Goal: Task Accomplishment & Management: Manage account settings

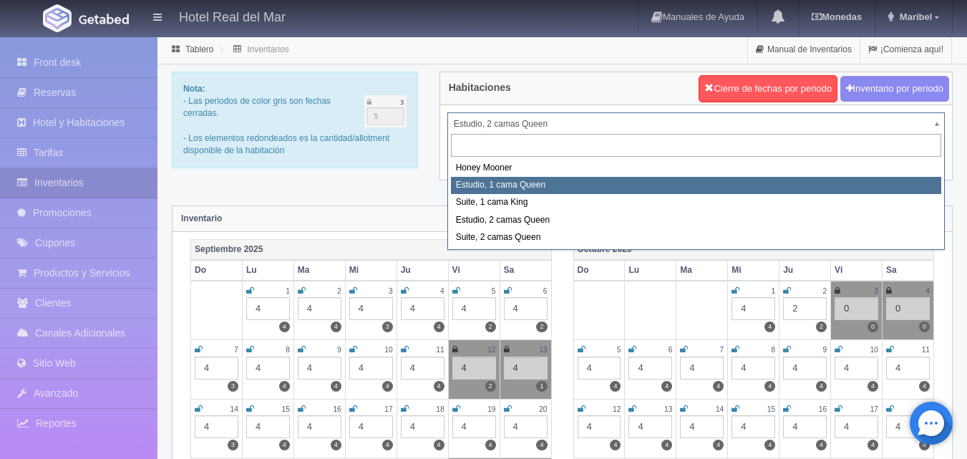
select select "2268"
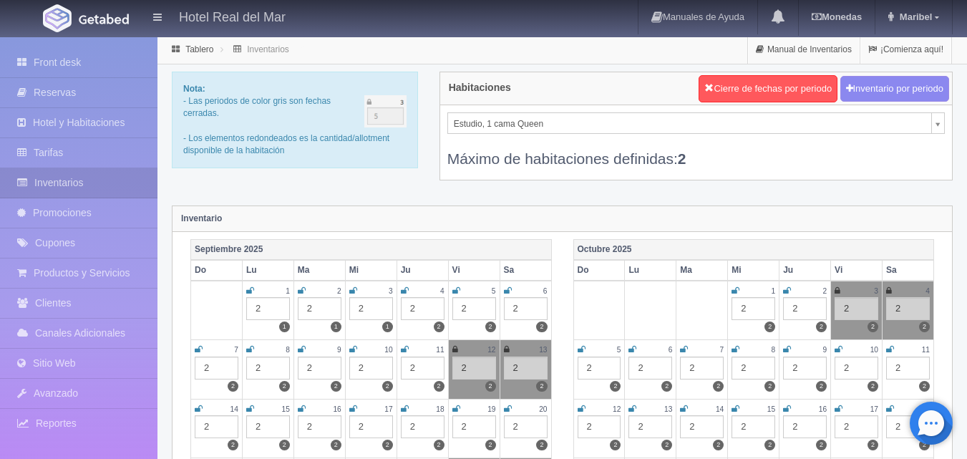
click at [303, 289] on icon at bounding box center [302, 290] width 8 height 9
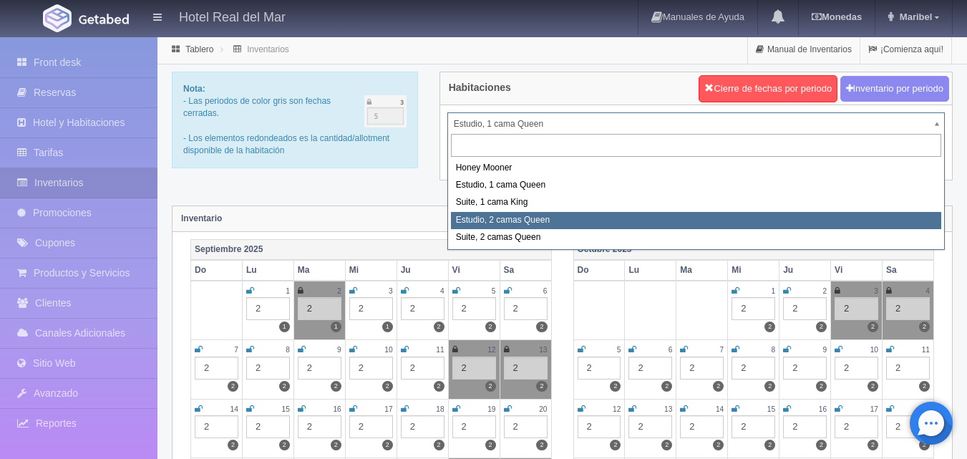
select select "2270"
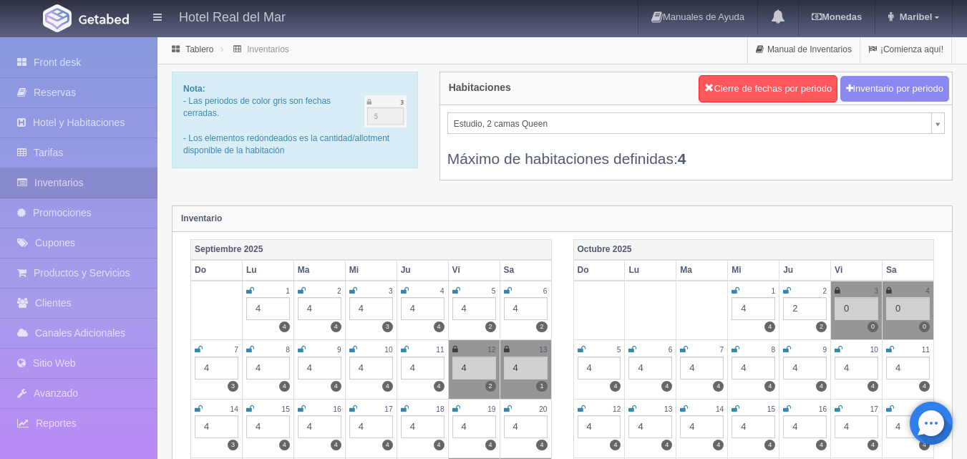
click at [303, 289] on icon at bounding box center [302, 290] width 8 height 9
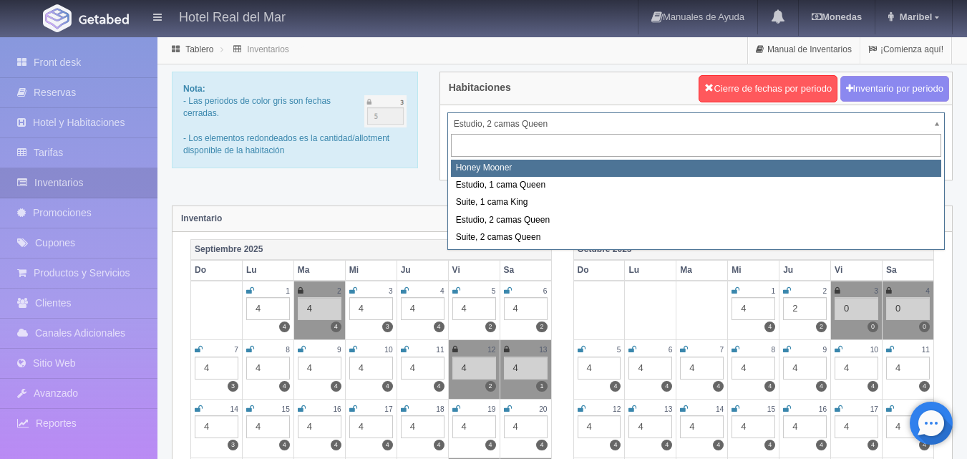
select select "2267"
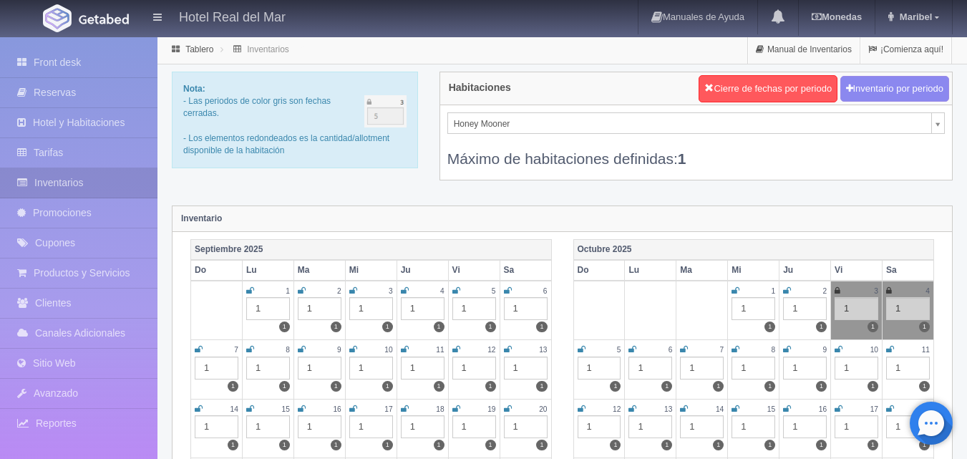
click at [303, 293] on icon at bounding box center [302, 290] width 8 height 9
click at [353, 289] on icon at bounding box center [353, 290] width 8 height 9
